Goal: Task Accomplishment & Management: Use online tool/utility

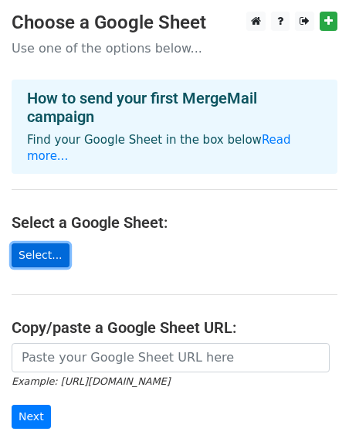
click at [46, 243] on link "Select..." at bounding box center [41, 255] width 58 height 24
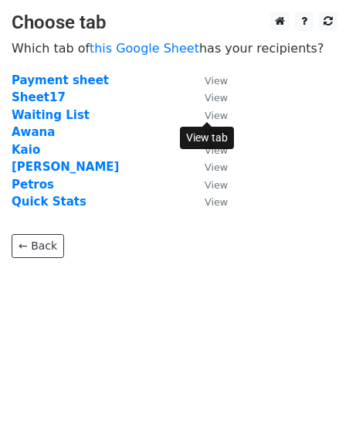
click at [222, 116] on small "View" at bounding box center [216, 116] width 23 height 12
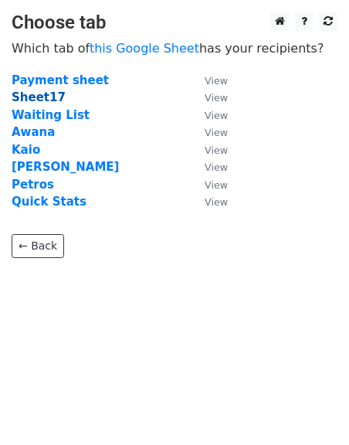
click at [34, 102] on strong "Sheet17" at bounding box center [39, 97] width 54 height 14
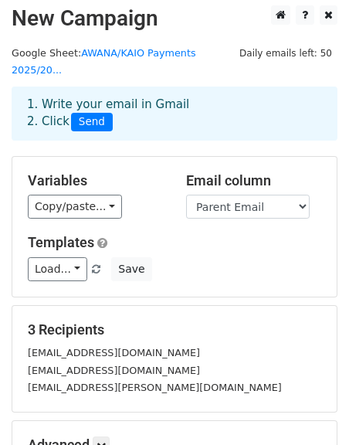
scroll to position [8, 0]
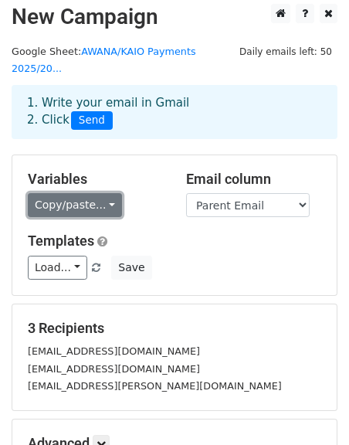
click at [75, 193] on link "Copy/paste..." at bounding box center [75, 205] width 94 height 24
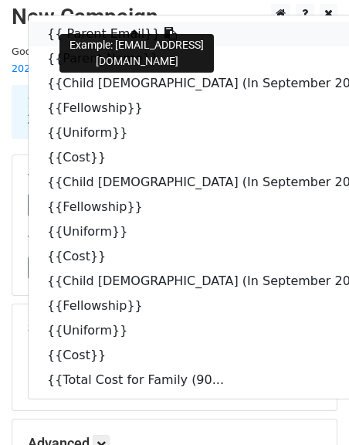
click at [104, 22] on link "{{ Parent Email}}" at bounding box center [217, 34] width 376 height 25
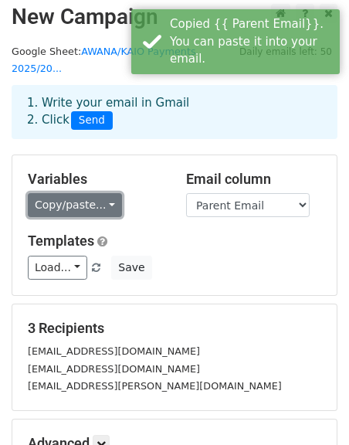
click at [71, 193] on link "Copy/paste..." at bounding box center [75, 205] width 94 height 24
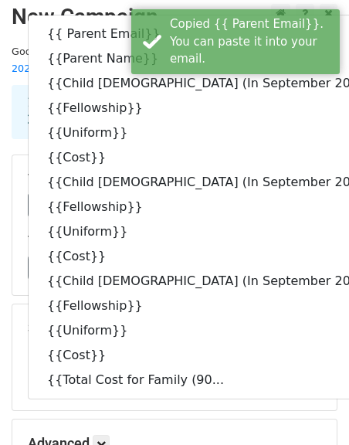
click at [311, 256] on div "Load... No templates saved Save" at bounding box center [174, 268] width 317 height 24
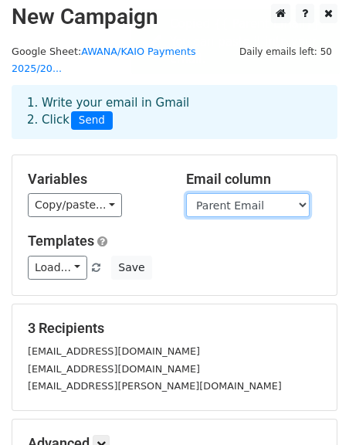
click at [254, 196] on select "Parent Email Parent Name Child 1 (In September 2025) Fellowship Uniform Cost Ch…" at bounding box center [248, 205] width 124 height 24
click at [250, 193] on select "Parent Email Parent Name Child 1 (In September 2025) Fellowship Uniform Cost Ch…" at bounding box center [248, 205] width 124 height 24
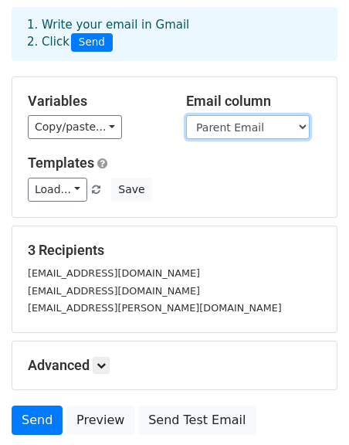
scroll to position [0, 0]
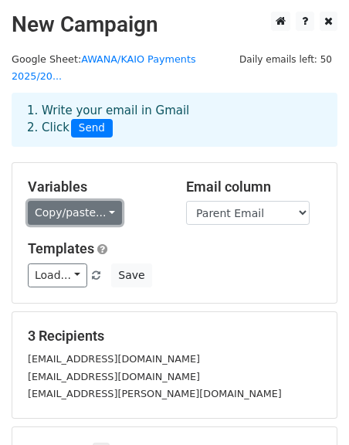
click at [72, 201] on link "Copy/paste..." at bounding box center [75, 213] width 94 height 24
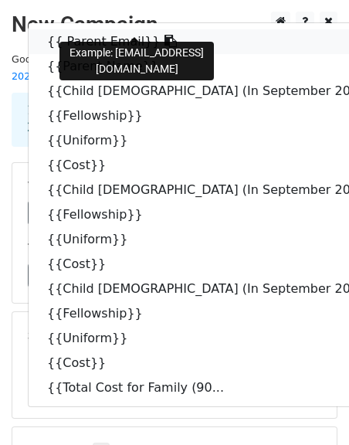
click at [165, 35] on icon at bounding box center [171, 41] width 12 height 12
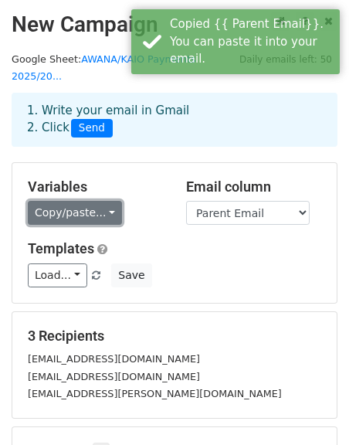
click at [81, 203] on link "Copy/paste..." at bounding box center [75, 213] width 94 height 24
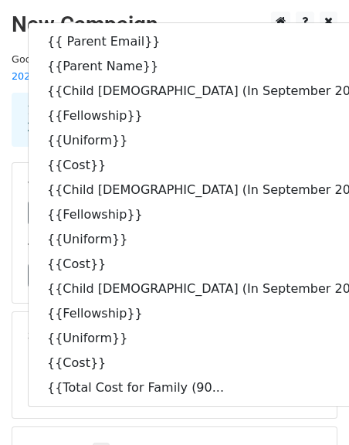
click at [270, 312] on div "3 Recipients titus1@ualberta.ca ngtitus35@gmail.com sunsy.kwok@eccc.ca" at bounding box center [174, 365] width 325 height 106
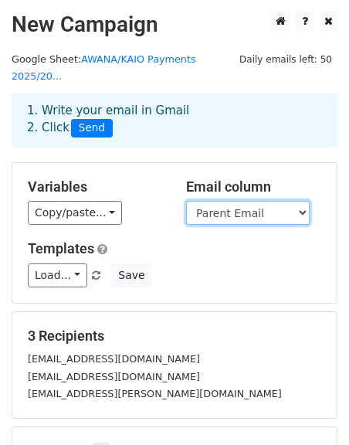
click at [210, 201] on select "Parent Email Parent Name Child 1 (In September 2025) Fellowship Uniform Cost Ch…" at bounding box center [248, 213] width 124 height 24
click at [218, 201] on select "Parent Email Parent Name Child 1 (In September 2025) Fellowship Uniform Cost Ch…" at bounding box center [248, 213] width 124 height 24
click at [296, 206] on select "Parent Email Parent Name Child 1 (In September 2025) Fellowship Uniform Cost Ch…" at bounding box center [248, 213] width 124 height 24
click at [293, 203] on select "Parent Email Parent Name Child 1 (In September 2025) Fellowship Uniform Cost Ch…" at bounding box center [248, 213] width 124 height 24
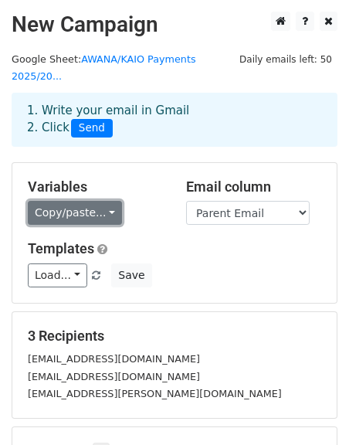
click at [51, 201] on link "Copy/paste..." at bounding box center [75, 213] width 94 height 24
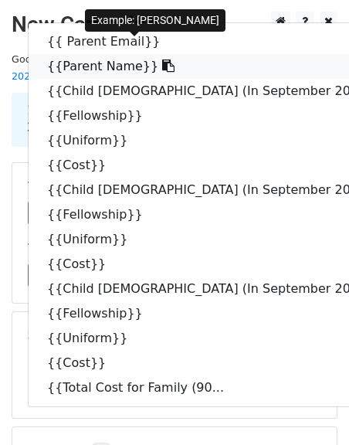
click at [162, 59] on icon at bounding box center [168, 65] width 12 height 12
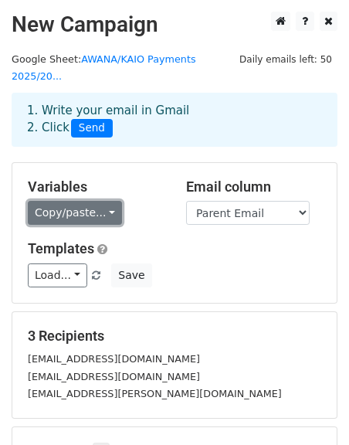
click at [53, 203] on link "Copy/paste..." at bounding box center [75, 213] width 94 height 24
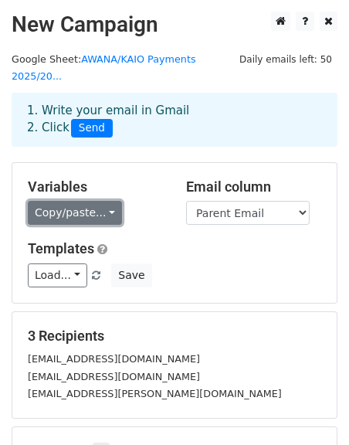
click at [90, 201] on link "Copy/paste..." at bounding box center [75, 213] width 94 height 24
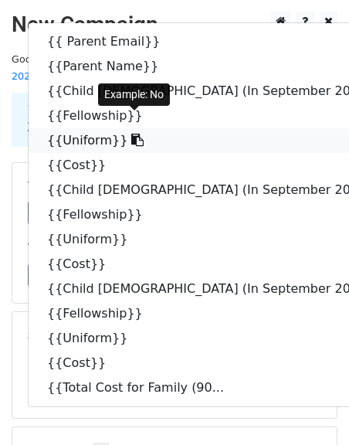
click at [131, 134] on icon at bounding box center [137, 140] width 12 height 12
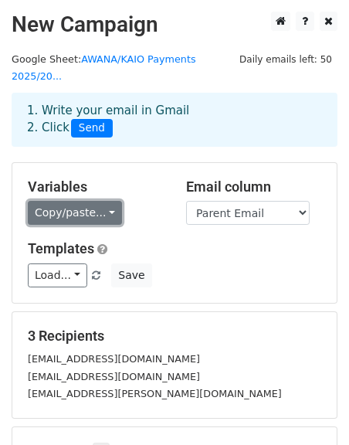
click at [72, 201] on link "Copy/paste..." at bounding box center [75, 213] width 94 height 24
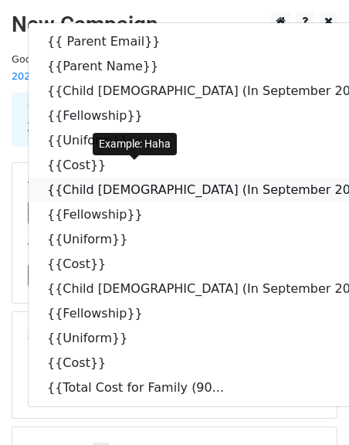
click at [209, 178] on link "{{Child [DEMOGRAPHIC_DATA] (In September 202..." at bounding box center [217, 190] width 376 height 25
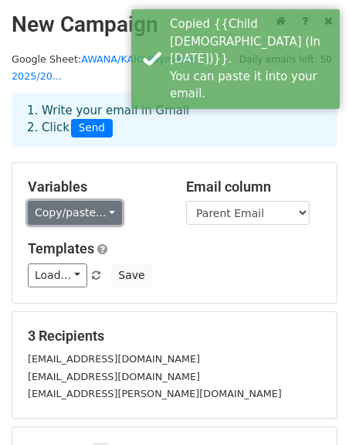
click at [76, 201] on link "Copy/paste..." at bounding box center [75, 213] width 94 height 24
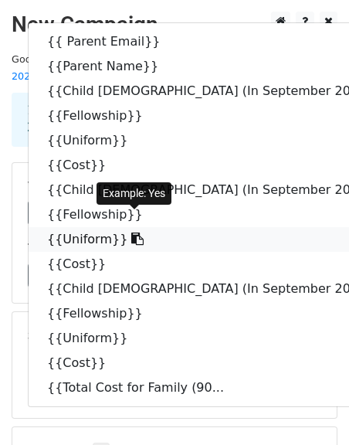
click at [131, 233] on icon at bounding box center [137, 239] width 12 height 12
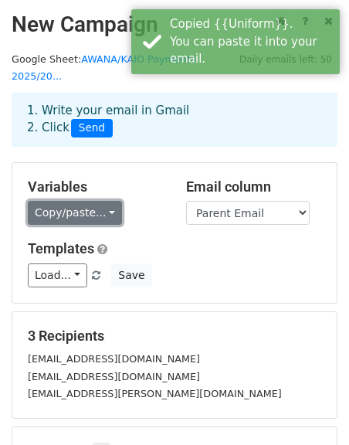
click at [94, 201] on link "Copy/paste..." at bounding box center [75, 213] width 94 height 24
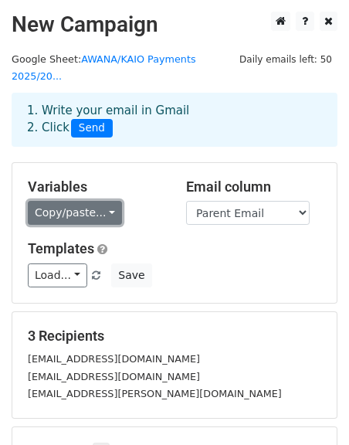
click at [92, 206] on link "Copy/paste..." at bounding box center [75, 213] width 94 height 24
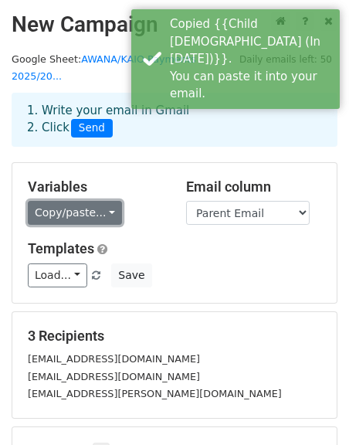
click at [67, 201] on link "Copy/paste..." at bounding box center [75, 213] width 94 height 24
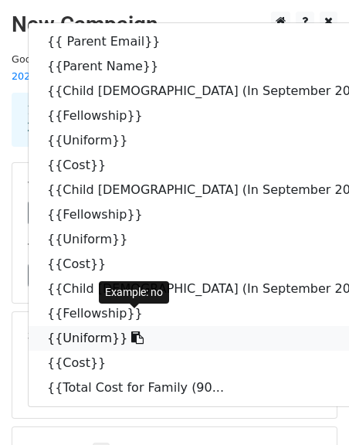
click at [131, 331] on icon at bounding box center [137, 337] width 12 height 12
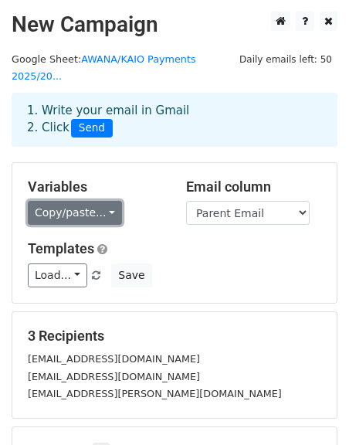
click at [68, 201] on link "Copy/paste..." at bounding box center [75, 213] width 94 height 24
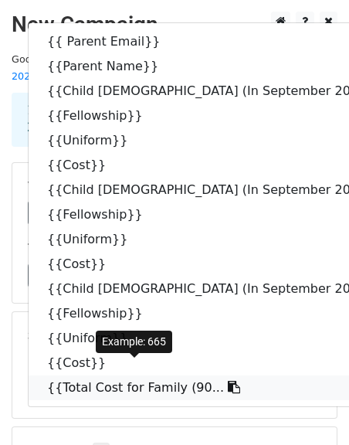
click at [228, 381] on icon at bounding box center [234, 387] width 12 height 12
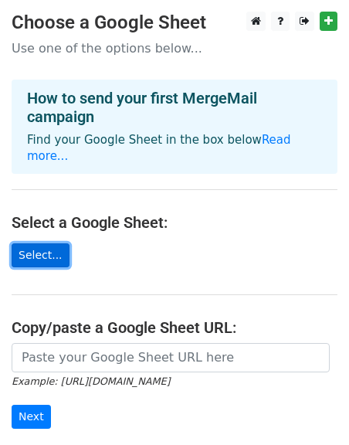
click at [22, 243] on link "Select..." at bounding box center [41, 255] width 58 height 24
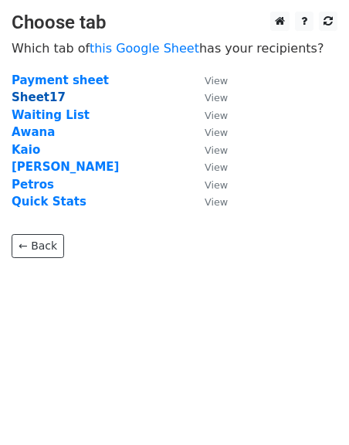
click at [39, 93] on strong "Sheet17" at bounding box center [39, 97] width 54 height 14
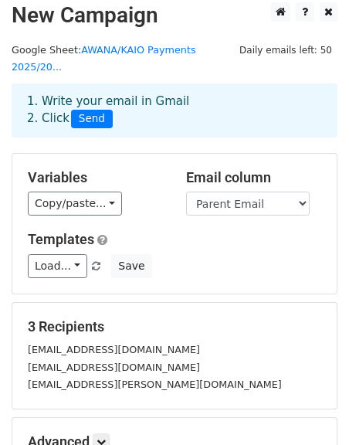
scroll to position [24, 0]
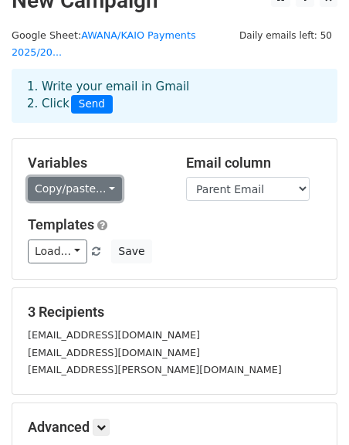
click at [97, 177] on link "Copy/paste..." at bounding box center [75, 189] width 94 height 24
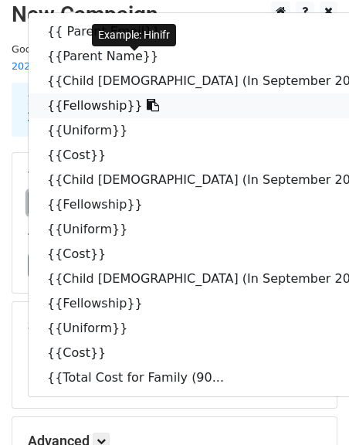
scroll to position [0, 0]
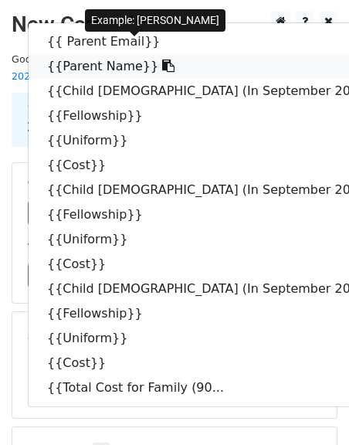
click at [162, 59] on icon at bounding box center [168, 65] width 12 height 12
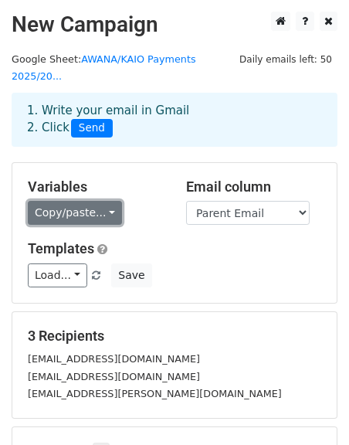
click at [60, 201] on link "Copy/paste..." at bounding box center [75, 213] width 94 height 24
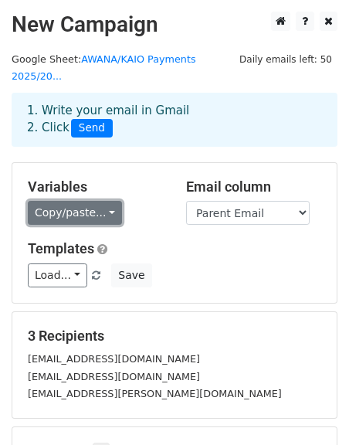
click at [56, 203] on link "Copy/paste..." at bounding box center [75, 213] width 94 height 24
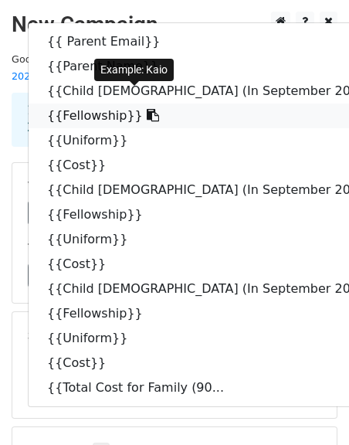
click at [147, 109] on icon at bounding box center [153, 115] width 12 height 12
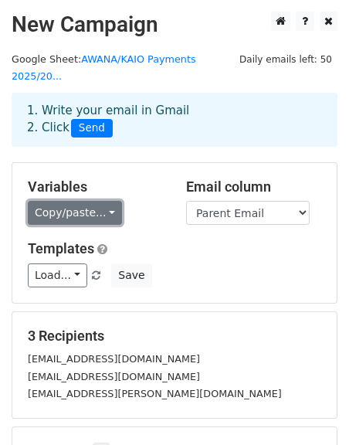
click at [94, 201] on link "Copy/paste..." at bounding box center [75, 213] width 94 height 24
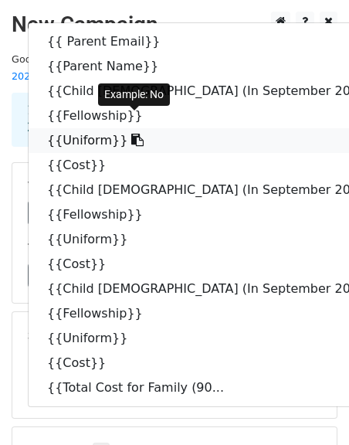
click at [131, 134] on icon at bounding box center [137, 140] width 12 height 12
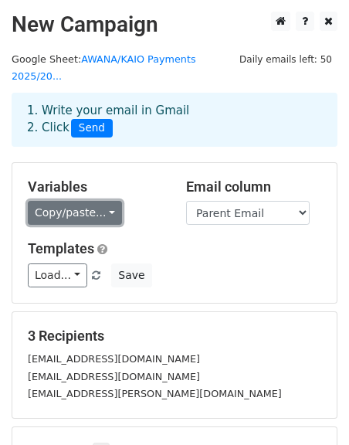
click at [69, 201] on link "Copy/paste..." at bounding box center [75, 213] width 94 height 24
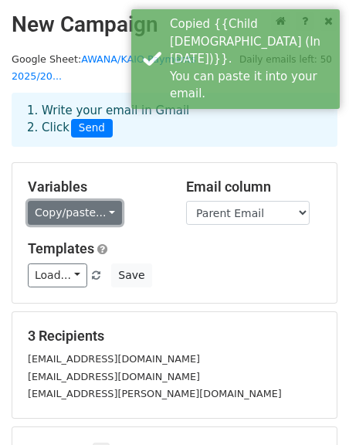
click at [80, 201] on link "Copy/paste..." at bounding box center [75, 213] width 94 height 24
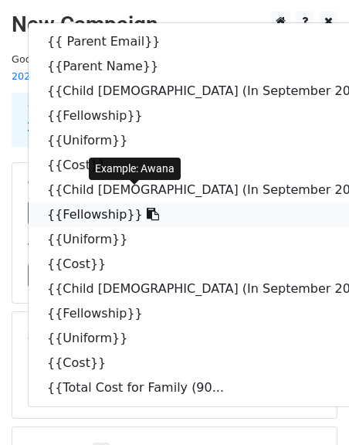
click at [147, 208] on icon at bounding box center [153, 214] width 12 height 12
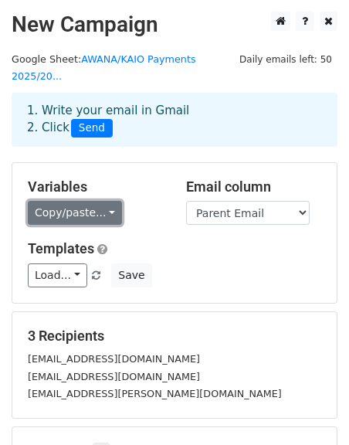
click at [61, 201] on link "Copy/paste..." at bounding box center [75, 213] width 94 height 24
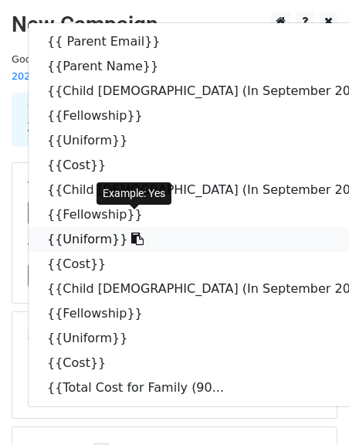
click at [131, 233] on icon at bounding box center [137, 239] width 12 height 12
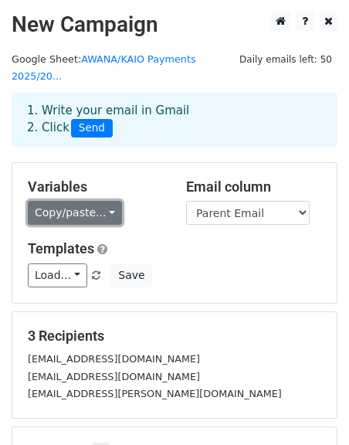
click at [80, 201] on link "Copy/paste..." at bounding box center [75, 213] width 94 height 24
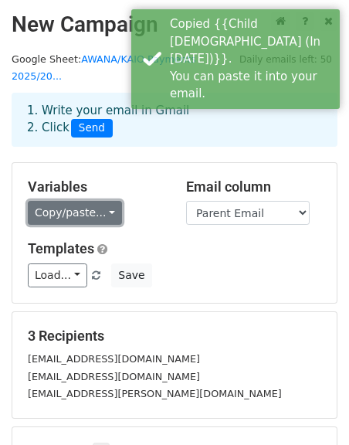
click at [98, 206] on link "Copy/paste..." at bounding box center [75, 213] width 94 height 24
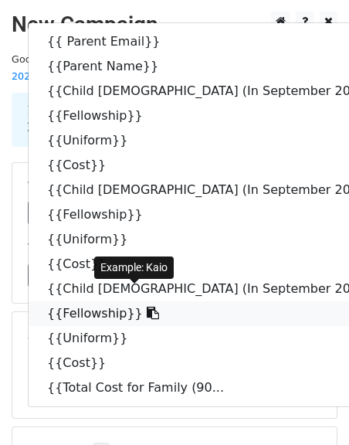
click at [147, 307] on icon at bounding box center [153, 313] width 12 height 12
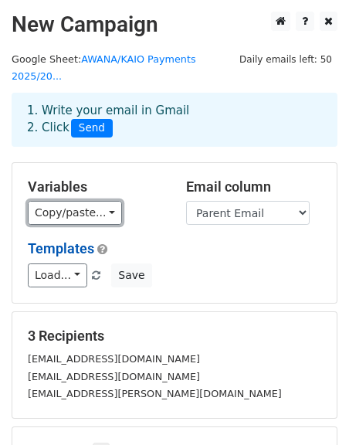
click at [64, 206] on link "Copy/paste..." at bounding box center [75, 213] width 94 height 24
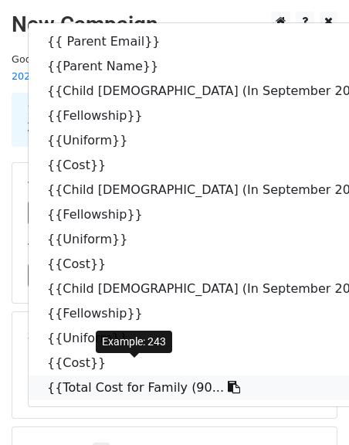
click at [228, 381] on icon at bounding box center [234, 387] width 12 height 12
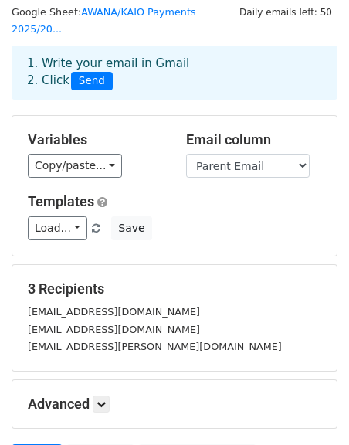
scroll to position [189, 0]
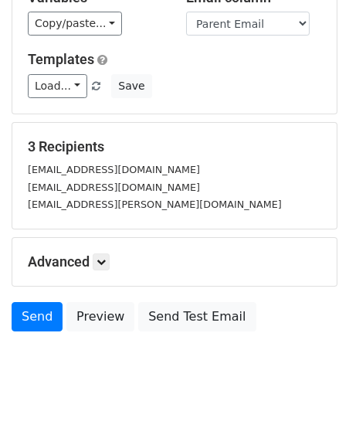
click at [76, 253] on h5 "Advanced" at bounding box center [175, 261] width 294 height 17
click at [99, 257] on icon at bounding box center [101, 261] width 9 height 9
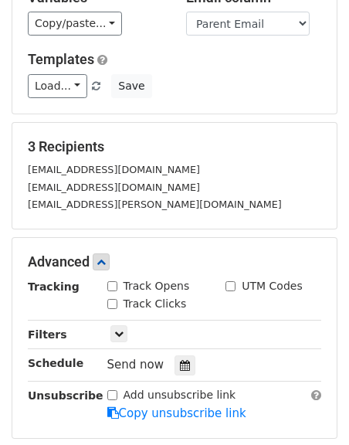
click at [111, 281] on input "Track Opens" at bounding box center [112, 286] width 10 height 10
checkbox input "true"
click at [113, 299] on input "Track Clicks" at bounding box center [112, 304] width 10 height 10
checkbox input "true"
click at [223, 278] on div "UTM Codes" at bounding box center [273, 287] width 119 height 19
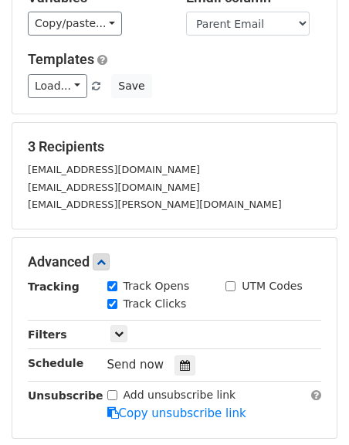
click at [231, 281] on input "UTM Codes" at bounding box center [231, 286] width 10 height 10
checkbox input "true"
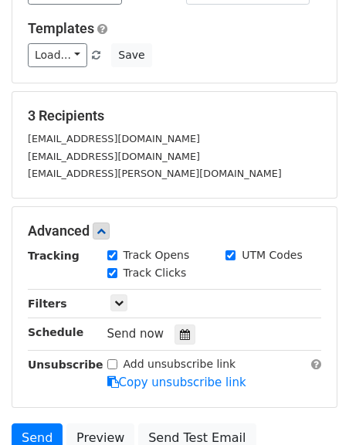
scroll to position [342, 0]
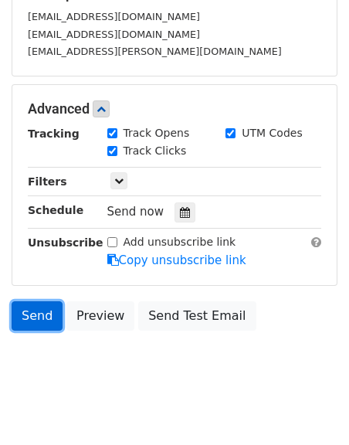
click at [38, 303] on link "Send" at bounding box center [37, 315] width 51 height 29
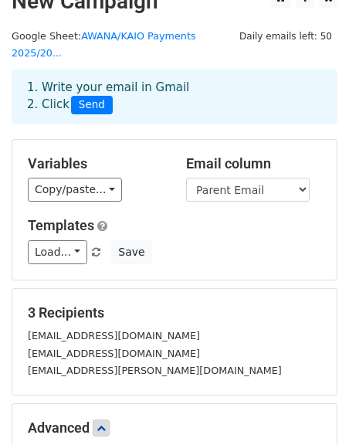
scroll to position [0, 0]
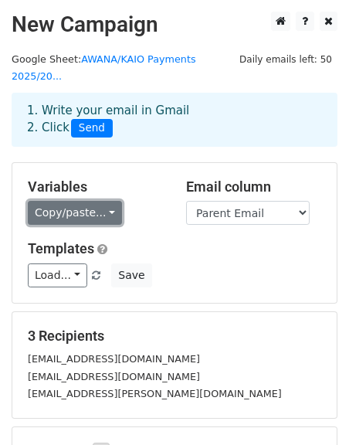
click at [66, 201] on link "Copy/paste..." at bounding box center [75, 213] width 94 height 24
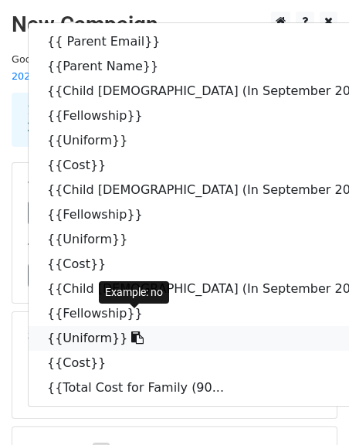
click at [131, 331] on icon at bounding box center [137, 337] width 12 height 12
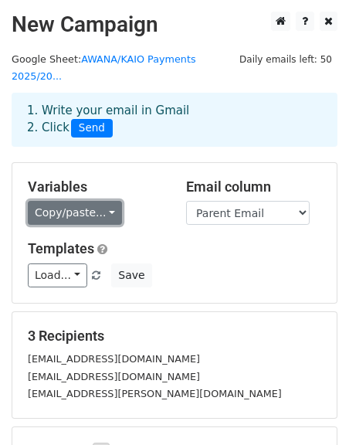
click at [66, 201] on link "Copy/paste..." at bounding box center [75, 213] width 94 height 24
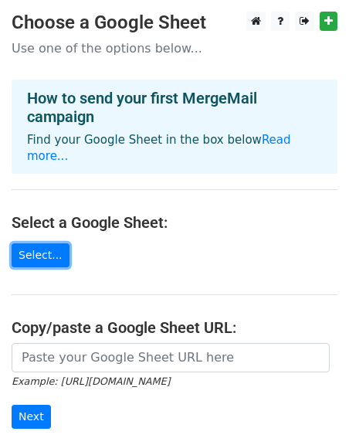
click at [49, 243] on link "Select..." at bounding box center [41, 255] width 58 height 24
click at [40, 246] on link "Select..." at bounding box center [41, 255] width 58 height 24
click at [50, 243] on link "Select..." at bounding box center [41, 255] width 58 height 24
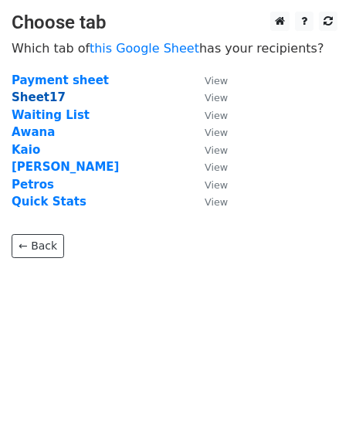
click at [37, 97] on strong "Sheet17" at bounding box center [39, 97] width 54 height 14
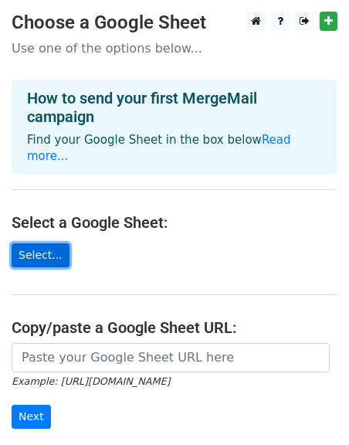
click at [50, 243] on link "Select..." at bounding box center [41, 255] width 58 height 24
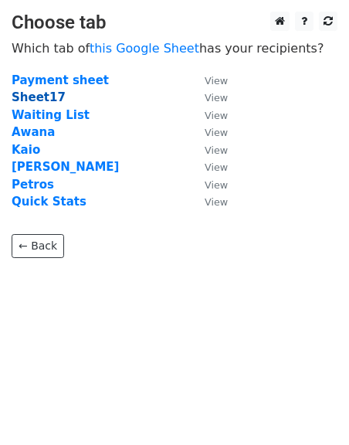
click at [35, 96] on strong "Sheet17" at bounding box center [39, 97] width 54 height 14
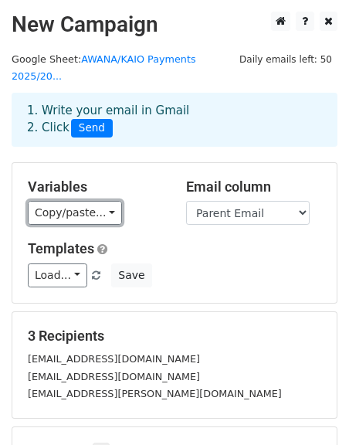
click at [66, 201] on link "Copy/paste..." at bounding box center [75, 213] width 94 height 24
click at [0, 0] on link "{{Fellowship}}" at bounding box center [0, 0] width 0 height 0
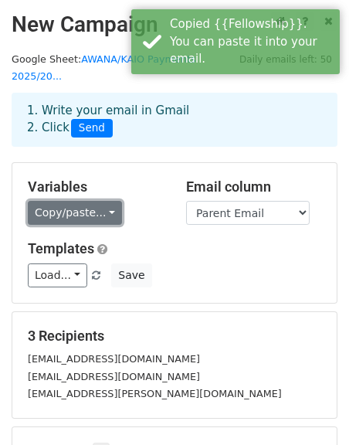
click at [103, 201] on link "Copy/paste..." at bounding box center [75, 213] width 94 height 24
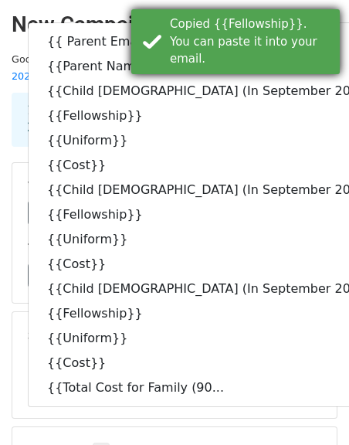
click at [324, 16] on div "Copied {{Fellowship}}. You can paste it into your email." at bounding box center [252, 41] width 164 height 53
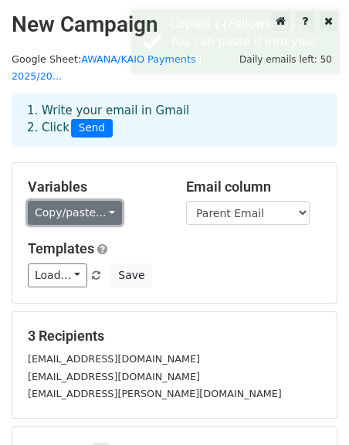
click at [70, 201] on link "Copy/paste..." at bounding box center [75, 213] width 94 height 24
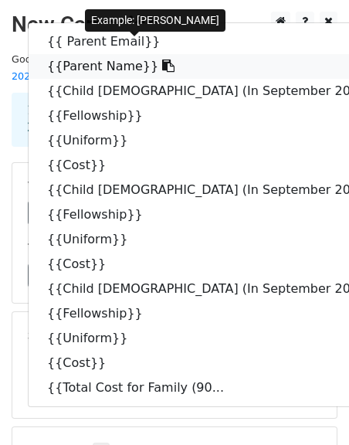
click at [162, 59] on icon at bounding box center [168, 65] width 12 height 12
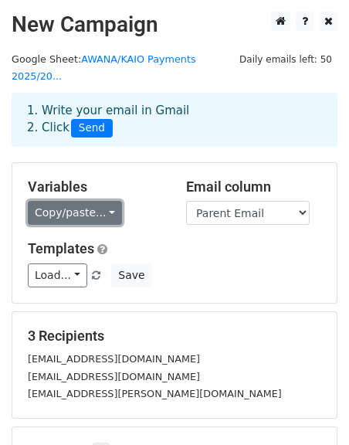
click at [73, 201] on link "Copy/paste..." at bounding box center [75, 213] width 94 height 24
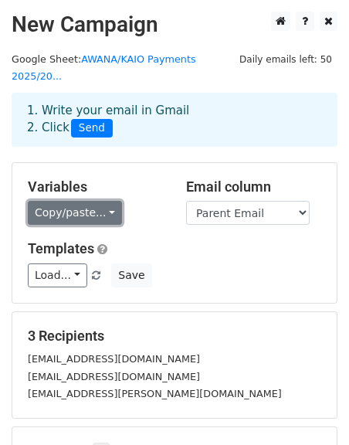
click at [67, 201] on link "Copy/paste..." at bounding box center [75, 213] width 94 height 24
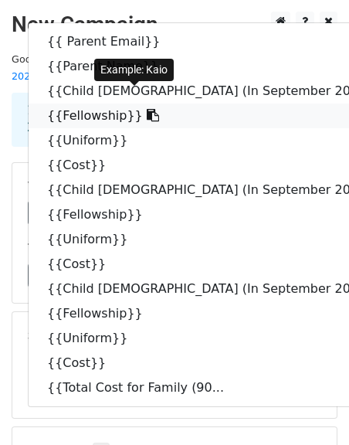
click at [147, 109] on icon at bounding box center [153, 115] width 12 height 12
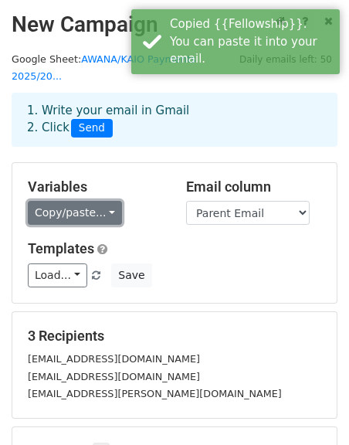
click at [63, 201] on link "Copy/paste..." at bounding box center [75, 213] width 94 height 24
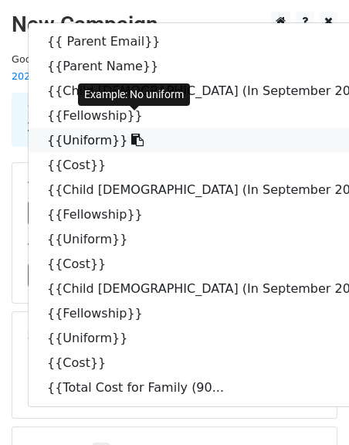
click at [131, 134] on icon at bounding box center [137, 140] width 12 height 12
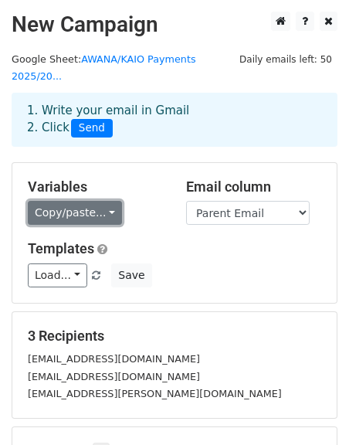
click at [76, 201] on link "Copy/paste..." at bounding box center [75, 213] width 94 height 24
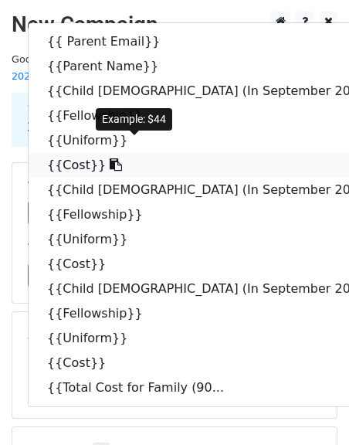
click at [110, 158] on icon at bounding box center [116, 164] width 12 height 12
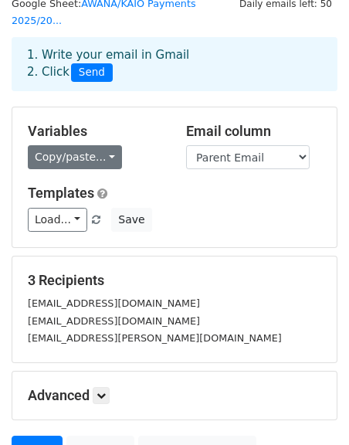
scroll to position [74, 0]
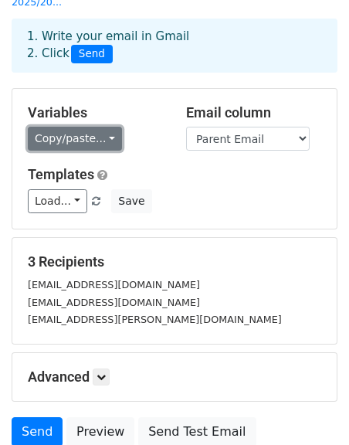
click at [76, 127] on link "Copy/paste..." at bounding box center [75, 139] width 94 height 24
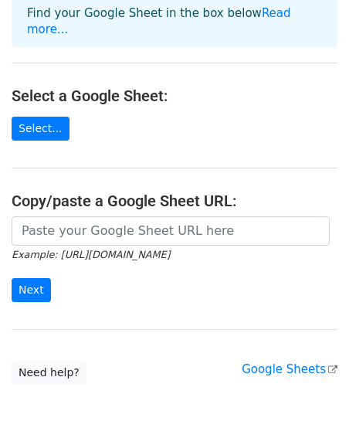
scroll to position [65, 0]
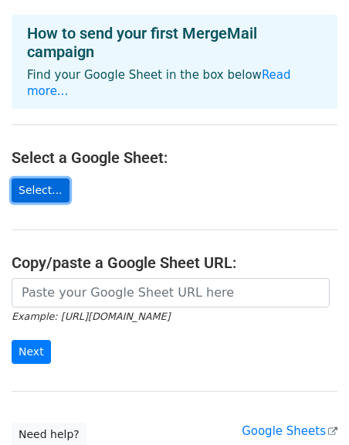
click at [30, 178] on link "Select..." at bounding box center [41, 190] width 58 height 24
click at [39, 178] on link "Select..." at bounding box center [41, 190] width 58 height 24
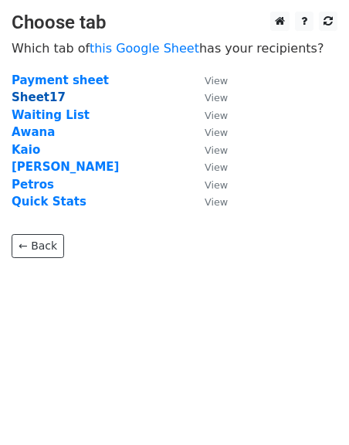
click at [33, 98] on strong "Sheet17" at bounding box center [39, 97] width 54 height 14
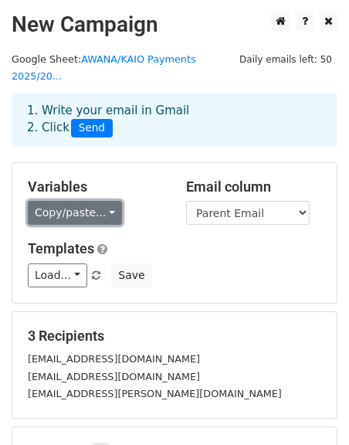
click at [97, 201] on link "Copy/paste..." at bounding box center [75, 213] width 94 height 24
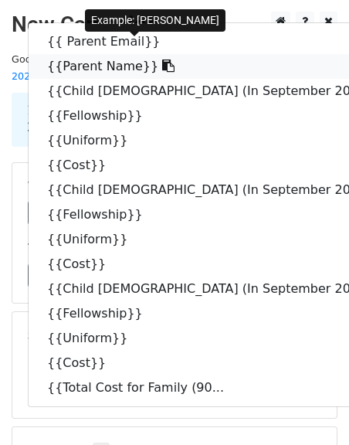
click at [162, 59] on icon at bounding box center [168, 65] width 12 height 12
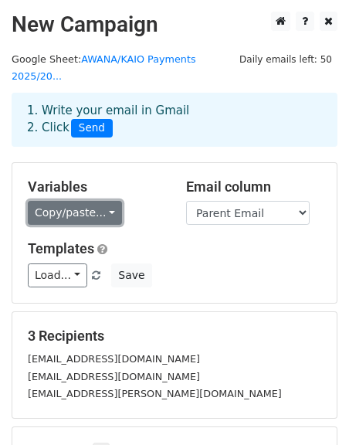
click at [80, 201] on link "Copy/paste..." at bounding box center [75, 213] width 94 height 24
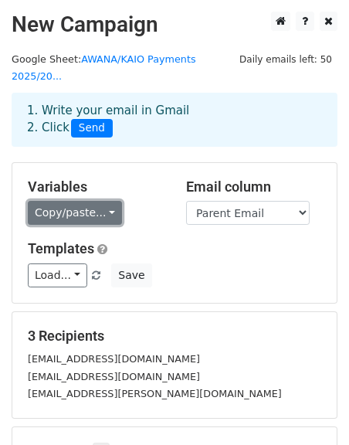
click at [87, 202] on link "Copy/paste..." at bounding box center [75, 213] width 94 height 24
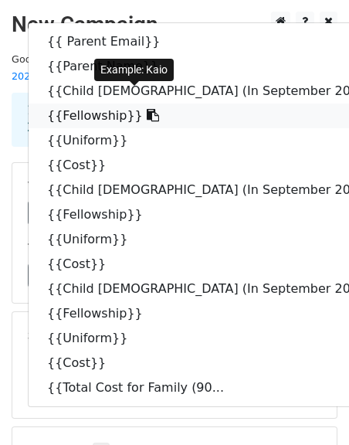
click at [147, 109] on icon at bounding box center [153, 115] width 12 height 12
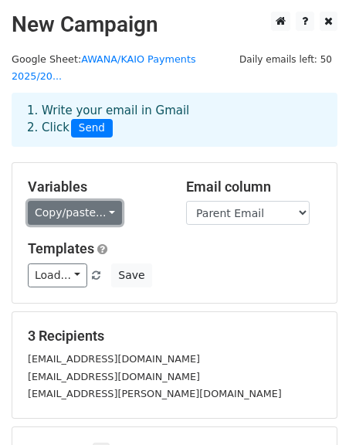
click at [86, 202] on link "Copy/paste..." at bounding box center [75, 213] width 94 height 24
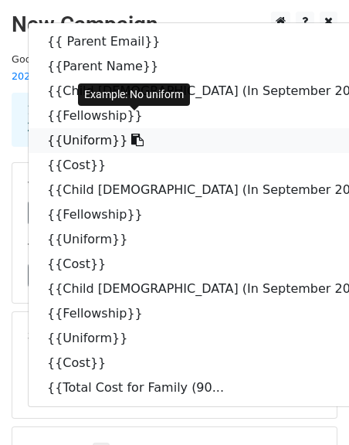
click at [131, 134] on icon at bounding box center [137, 140] width 12 height 12
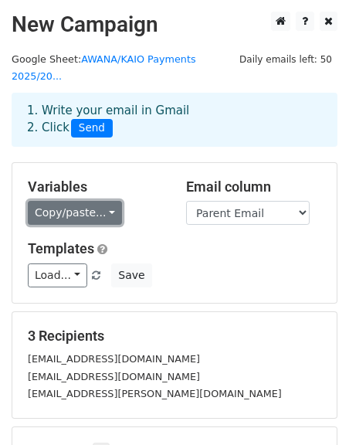
click at [79, 202] on link "Copy/paste..." at bounding box center [75, 213] width 94 height 24
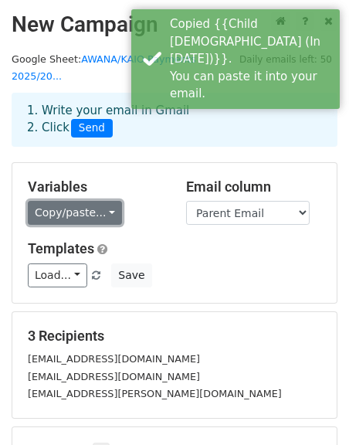
click at [43, 202] on link "Copy/paste..." at bounding box center [75, 213] width 94 height 24
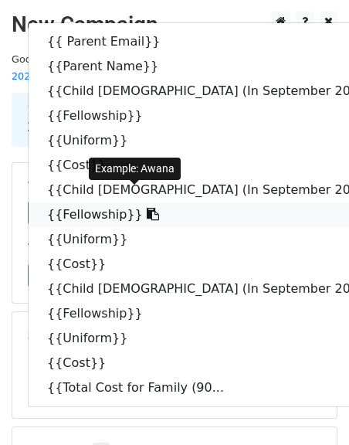
click at [147, 208] on icon at bounding box center [153, 214] width 12 height 12
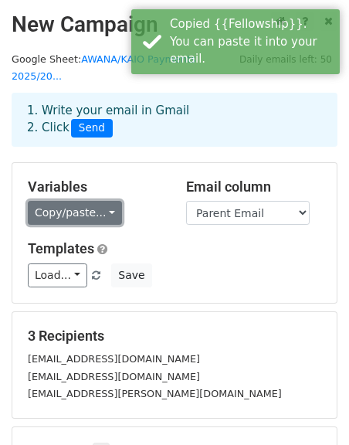
click at [70, 201] on link "Copy/paste..." at bounding box center [75, 213] width 94 height 24
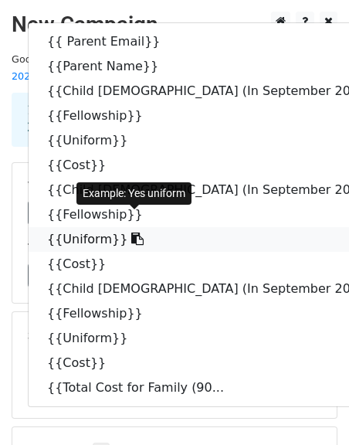
click at [131, 233] on icon at bounding box center [137, 239] width 12 height 12
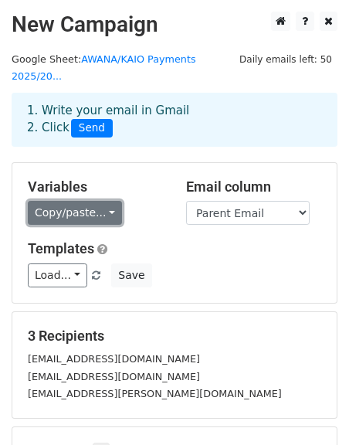
click at [80, 206] on link "Copy/paste..." at bounding box center [75, 213] width 94 height 24
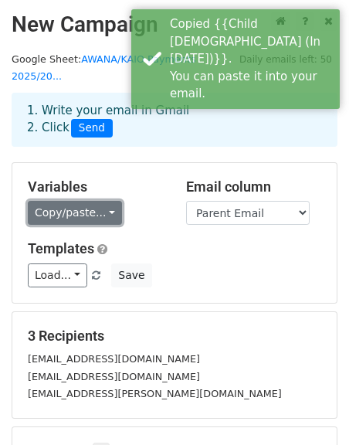
click at [68, 201] on link "Copy/paste..." at bounding box center [75, 213] width 94 height 24
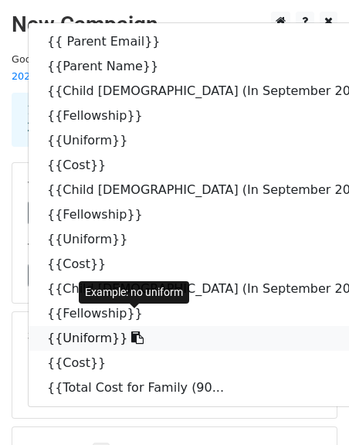
click at [131, 331] on icon at bounding box center [137, 337] width 12 height 12
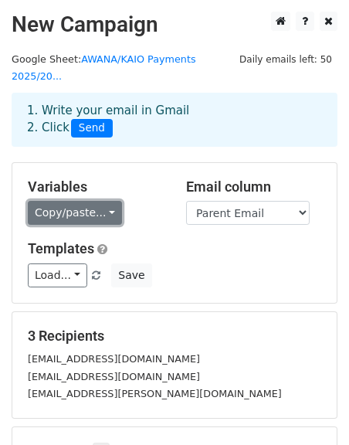
click at [51, 201] on link "Copy/paste..." at bounding box center [75, 213] width 94 height 24
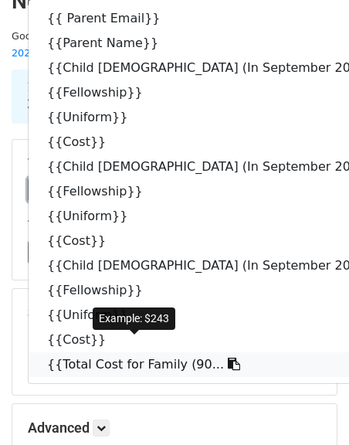
scroll to position [24, 0]
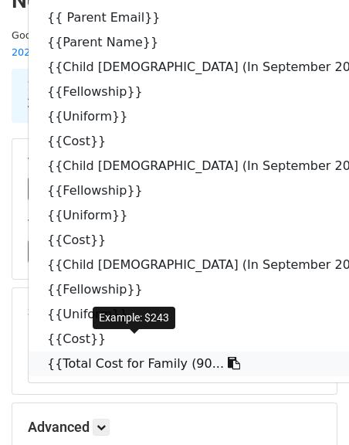
click at [228, 357] on icon at bounding box center [234, 363] width 12 height 12
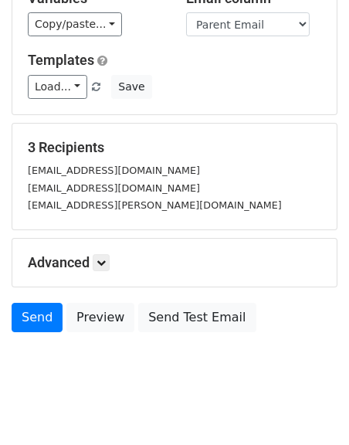
scroll to position [189, 0]
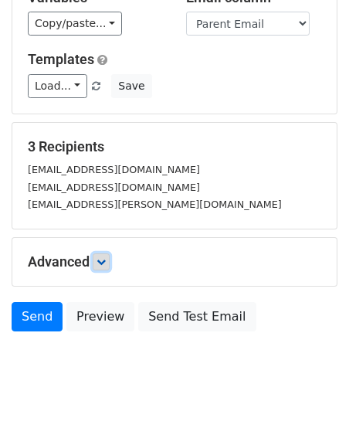
click at [103, 257] on icon at bounding box center [101, 261] width 9 height 9
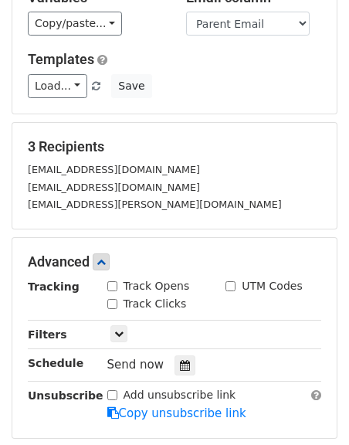
click at [121, 278] on div "Track Opens" at bounding box center [148, 286] width 83 height 16
click at [108, 299] on input "Track Clicks" at bounding box center [112, 304] width 10 height 10
checkbox input "true"
click at [115, 278] on div "Track Opens" at bounding box center [155, 287] width 119 height 19
click at [114, 281] on input "Track Opens" at bounding box center [112, 286] width 10 height 10
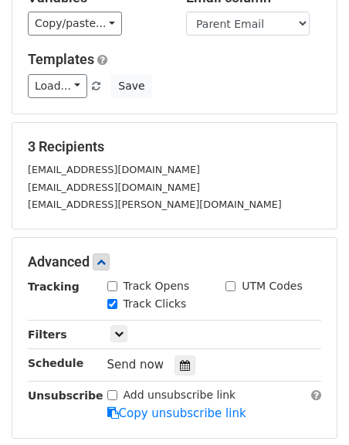
checkbox input "true"
click at [227, 281] on input "UTM Codes" at bounding box center [231, 286] width 10 height 10
checkbox input "true"
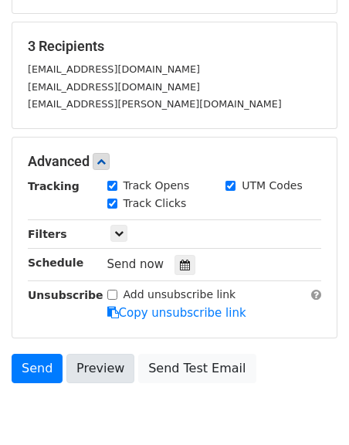
scroll to position [342, 0]
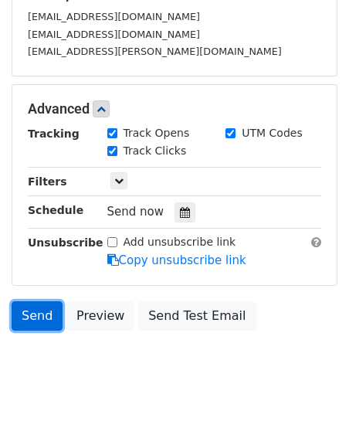
click at [13, 308] on link "Send" at bounding box center [37, 315] width 51 height 29
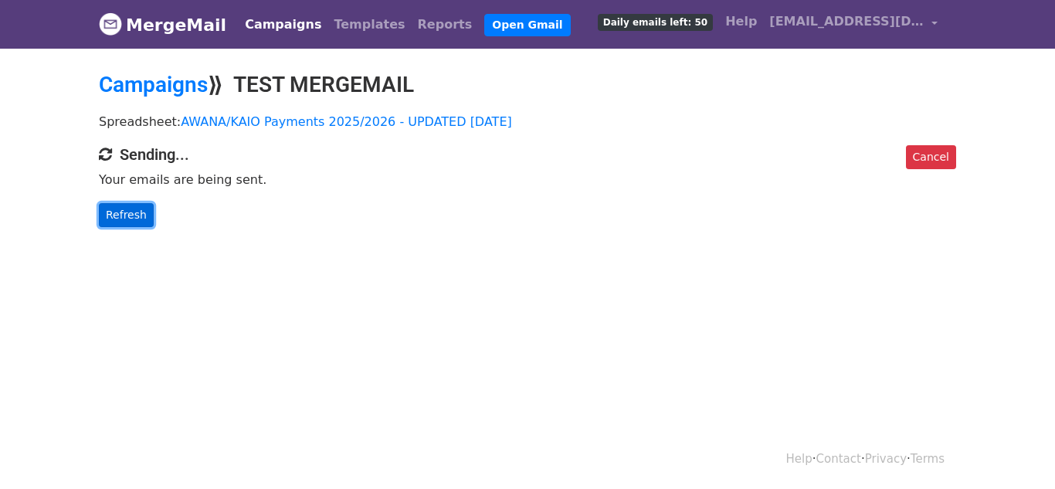
click at [124, 213] on link "Refresh" at bounding box center [126, 215] width 55 height 24
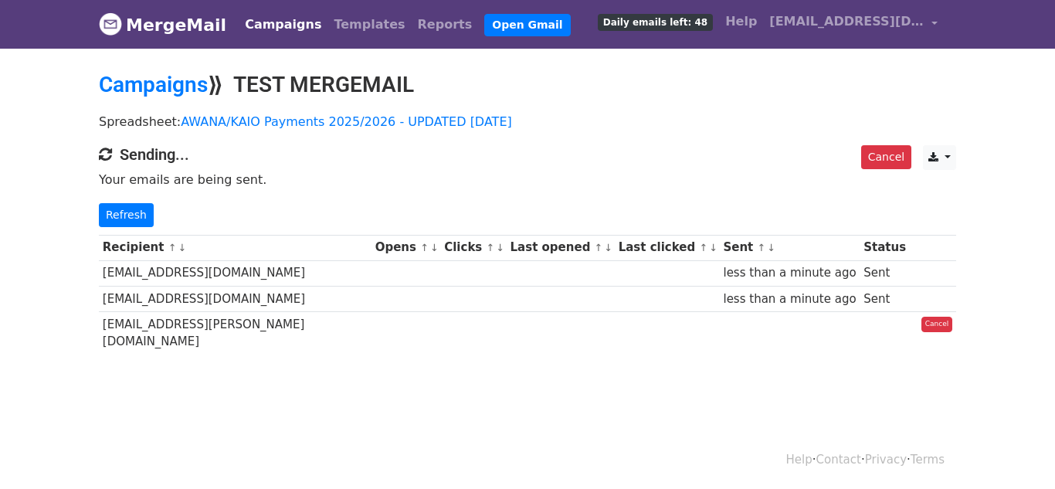
click at [122, 228] on div "Recipient ↑ ↓ Opens ↑ ↓ Clicks ↑ ↓ Last opened ↑ ↓ Last clicked ↑ ↓ Sent ↑ ↓ St…" at bounding box center [527, 297] width 881 height 140
click at [135, 219] on link "Refresh" at bounding box center [126, 215] width 55 height 24
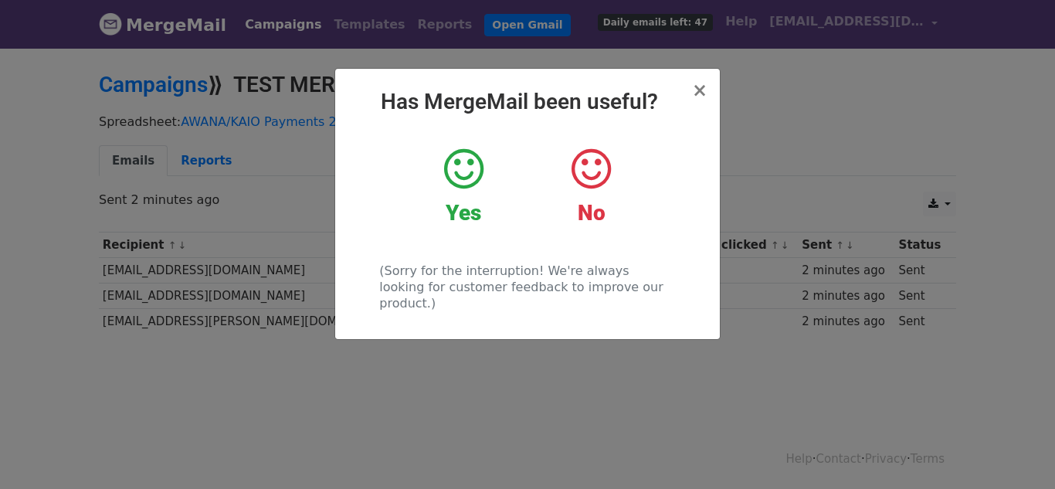
click at [807, 165] on div "× Has MergeMail been useful? Yes No (Sorry for the interruption! We're always l…" at bounding box center [527, 267] width 1055 height 443
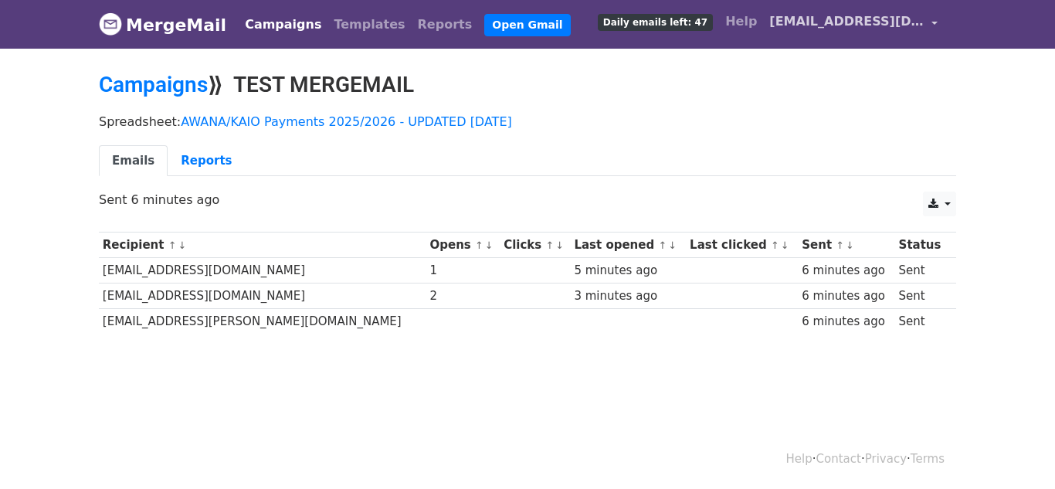
click at [921, 16] on span "[EMAIL_ADDRESS][DOMAIN_NAME]" at bounding box center [847, 21] width 155 height 19
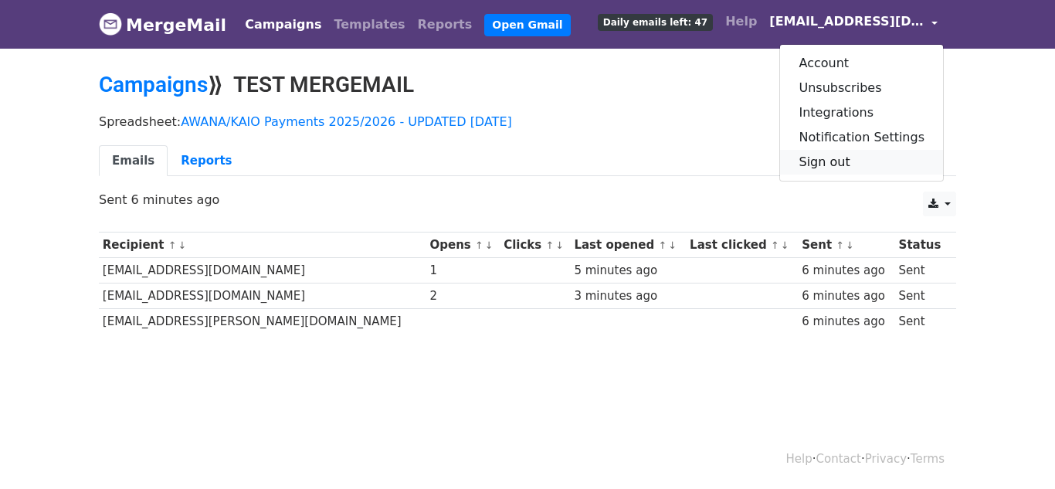
click at [868, 161] on link "Sign out" at bounding box center [861, 162] width 163 height 25
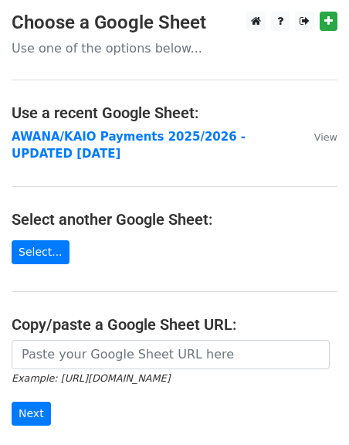
click at [159, 126] on main "Choose a Google Sheet Use one of the options below... Use a recent Google Sheet…" at bounding box center [174, 260] width 349 height 497
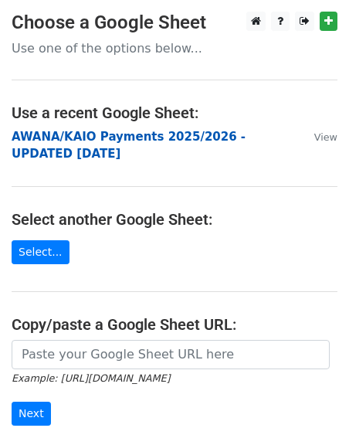
click at [162, 134] on strong "AWANA/KAIO Payments 2025/2026 - UPDATED AUG 7" at bounding box center [129, 146] width 234 height 32
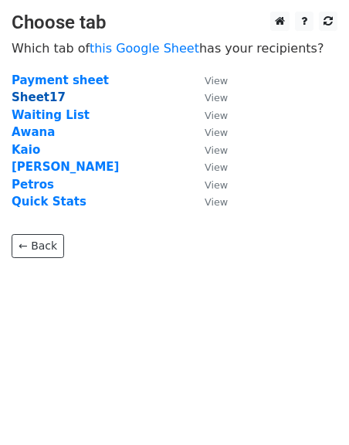
click at [49, 92] on strong "Sheet17" at bounding box center [39, 97] width 54 height 14
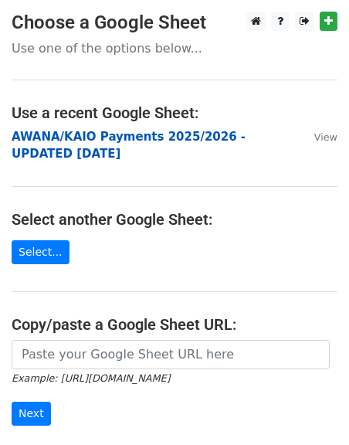
click at [107, 136] on strong "AWANA/KAIO Payments 2025/2026 - UPDATED [DATE]" at bounding box center [129, 146] width 234 height 32
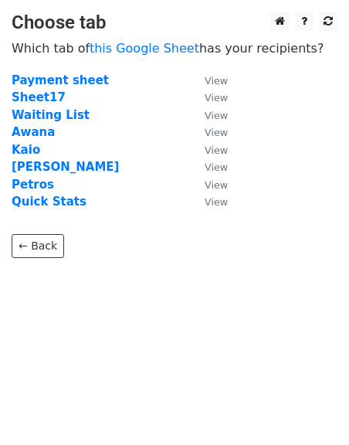
click at [46, 89] on td "Sheet17" at bounding box center [101, 98] width 178 height 18
click at [46, 93] on strong "Sheet17" at bounding box center [39, 97] width 54 height 14
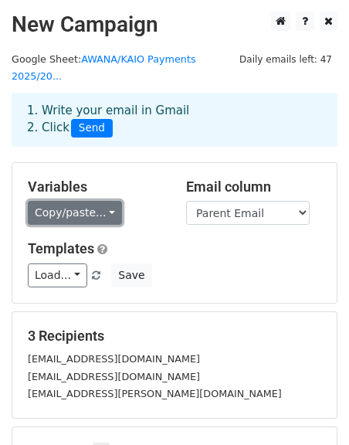
click at [83, 201] on link "Copy/paste..." at bounding box center [75, 213] width 94 height 24
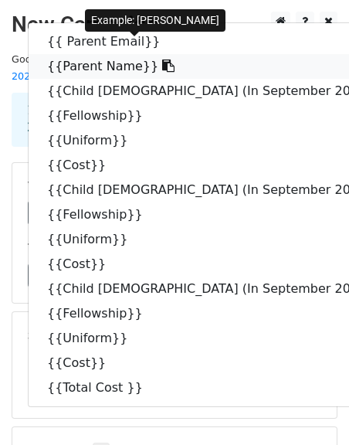
click at [162, 59] on icon at bounding box center [168, 65] width 12 height 12
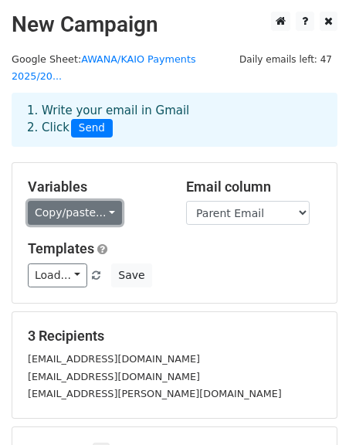
click at [51, 201] on link "Copy/paste..." at bounding box center [75, 213] width 94 height 24
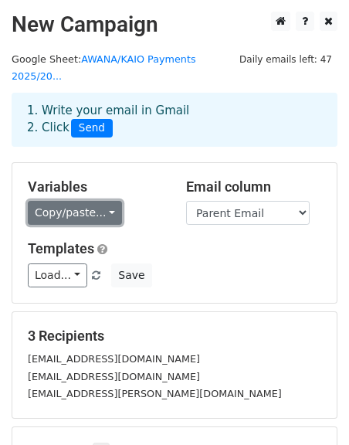
click at [66, 201] on link "Copy/paste..." at bounding box center [75, 213] width 94 height 24
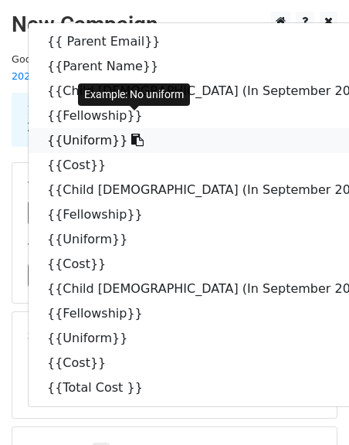
click at [131, 134] on icon at bounding box center [137, 140] width 12 height 12
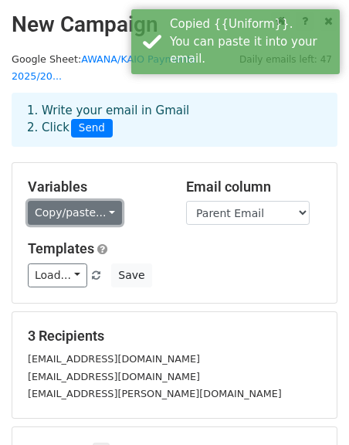
click at [73, 201] on link "Copy/paste..." at bounding box center [75, 213] width 94 height 24
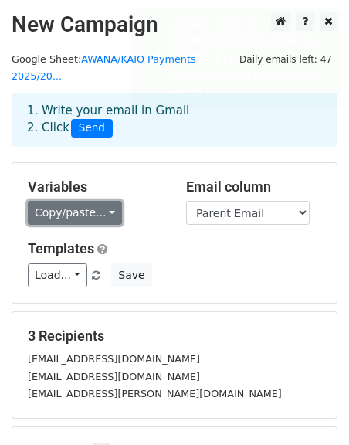
click at [67, 201] on link "Copy/paste..." at bounding box center [75, 213] width 94 height 24
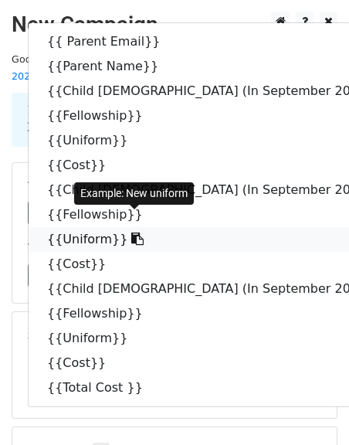
click at [131, 233] on icon at bounding box center [137, 239] width 12 height 12
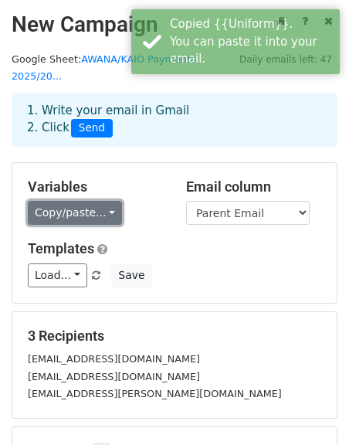
click at [86, 201] on link "Copy/paste..." at bounding box center [75, 213] width 94 height 24
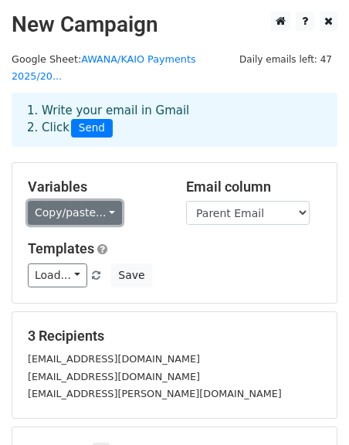
click at [86, 201] on link "Copy/paste..." at bounding box center [75, 213] width 94 height 24
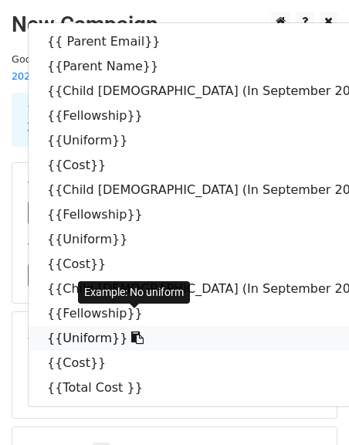
click at [131, 331] on icon at bounding box center [137, 337] width 12 height 12
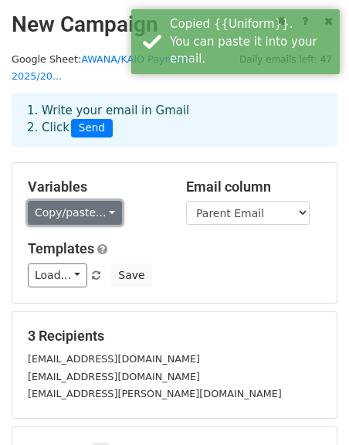
click at [100, 201] on link "Copy/paste..." at bounding box center [75, 213] width 94 height 24
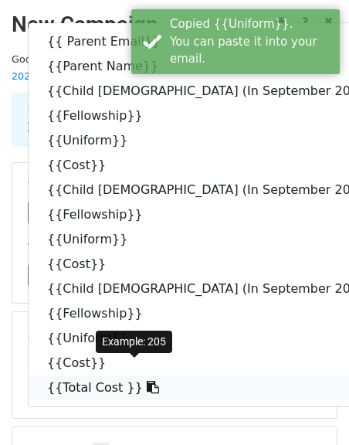
click at [147, 381] on icon at bounding box center [153, 387] width 12 height 12
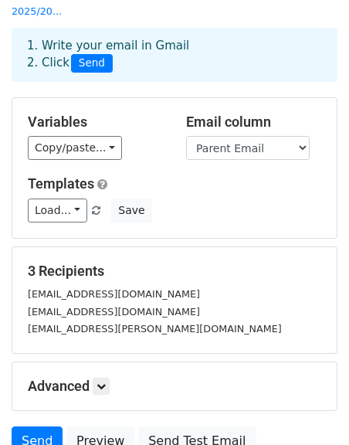
scroll to position [43, 0]
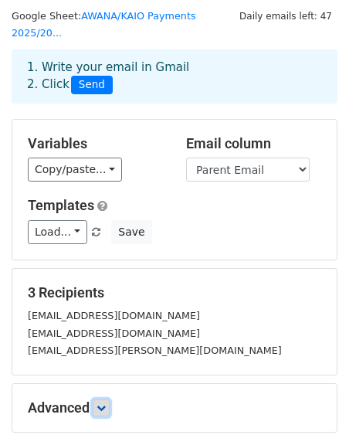
click at [98, 399] on link at bounding box center [101, 407] width 17 height 17
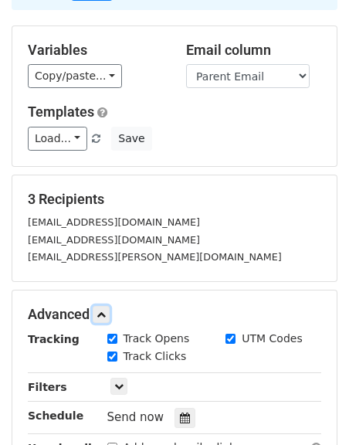
scroll to position [255, 0]
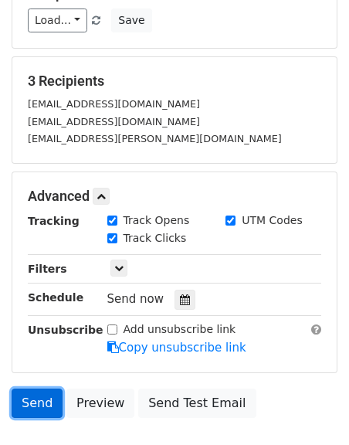
click at [43, 389] on link "Send" at bounding box center [37, 403] width 51 height 29
